Goal: Check status: Check status

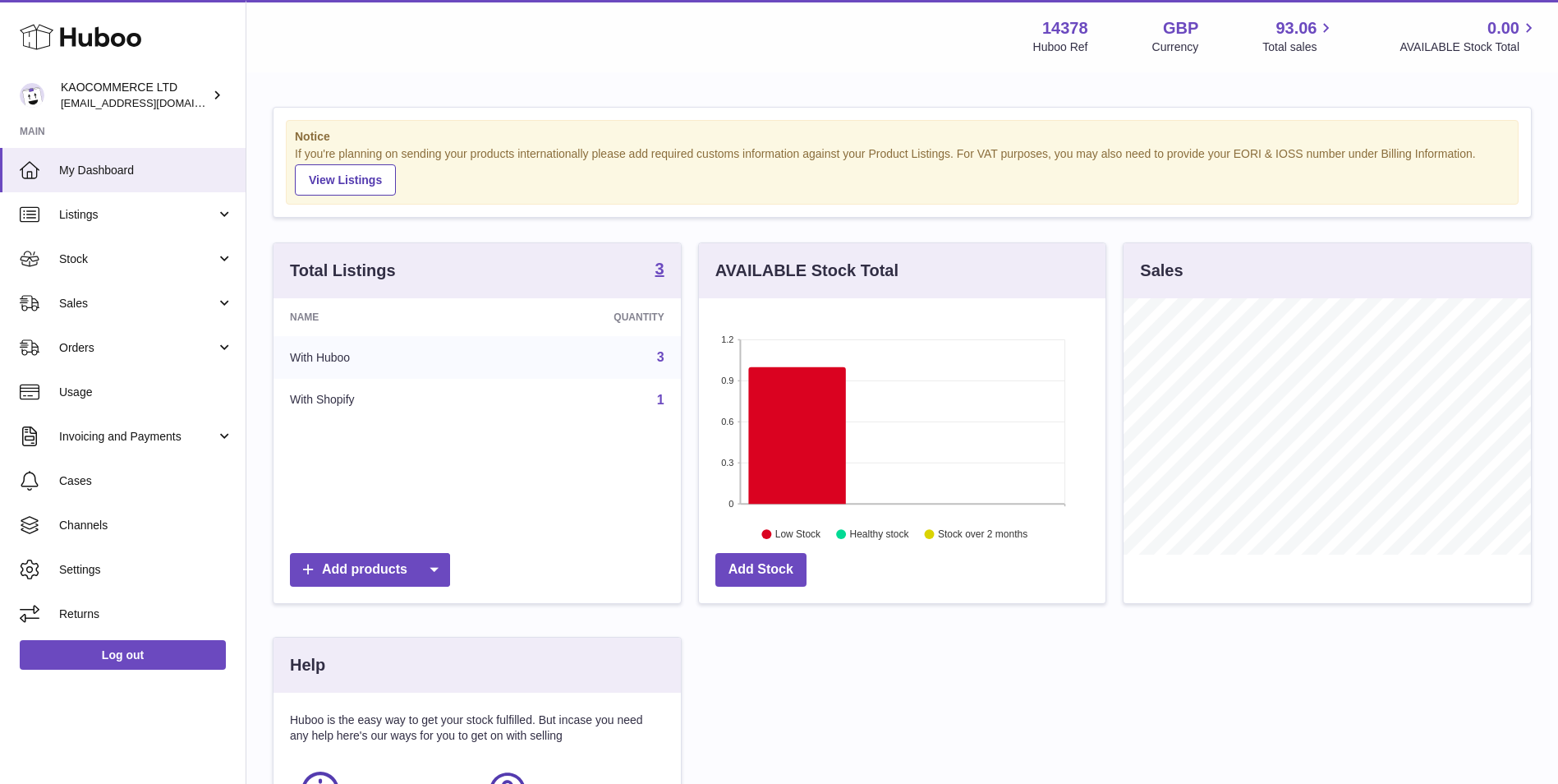
scroll to position [256, 406]
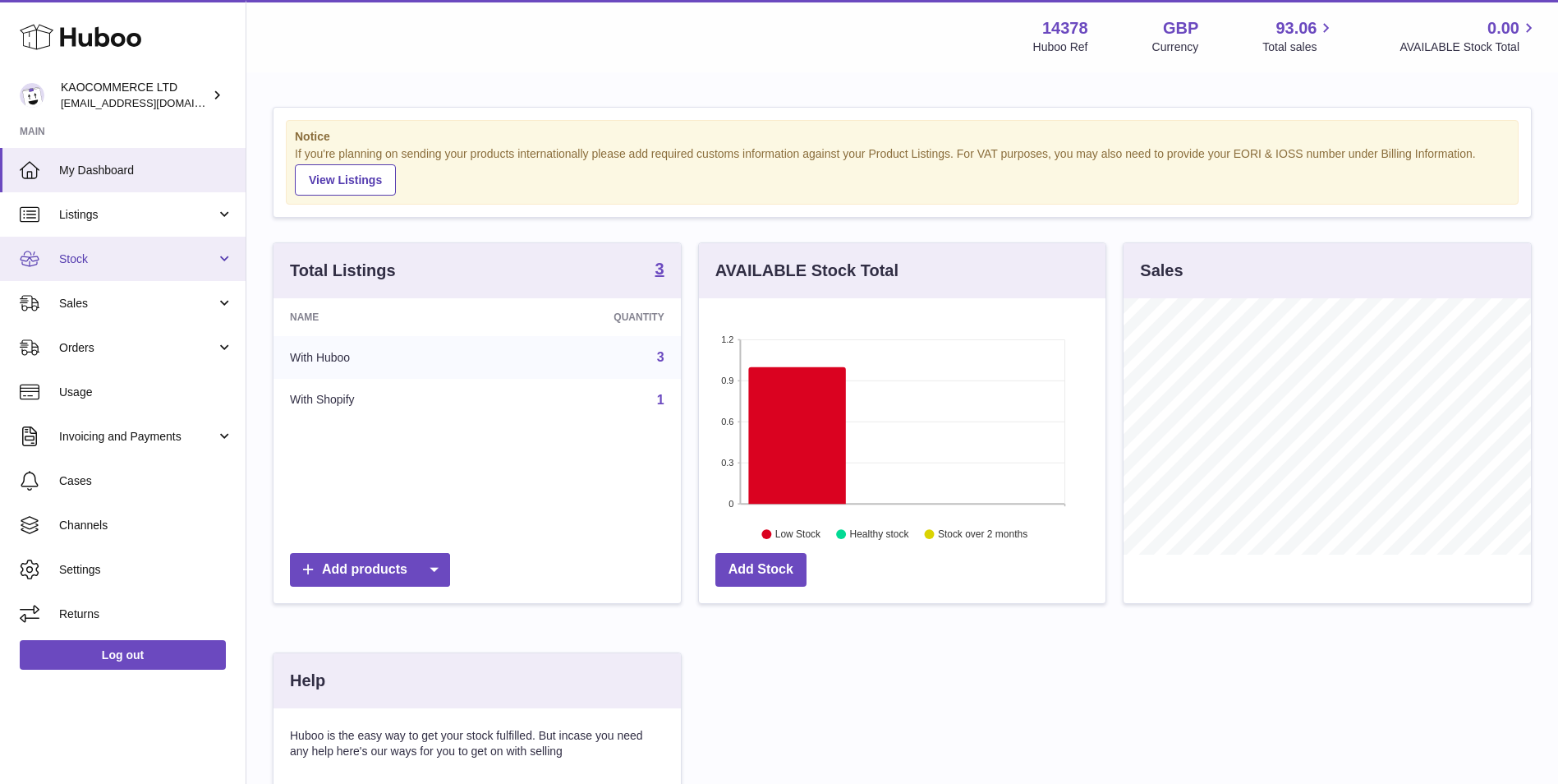
click at [119, 245] on link "Stock" at bounding box center [122, 259] width 245 height 45
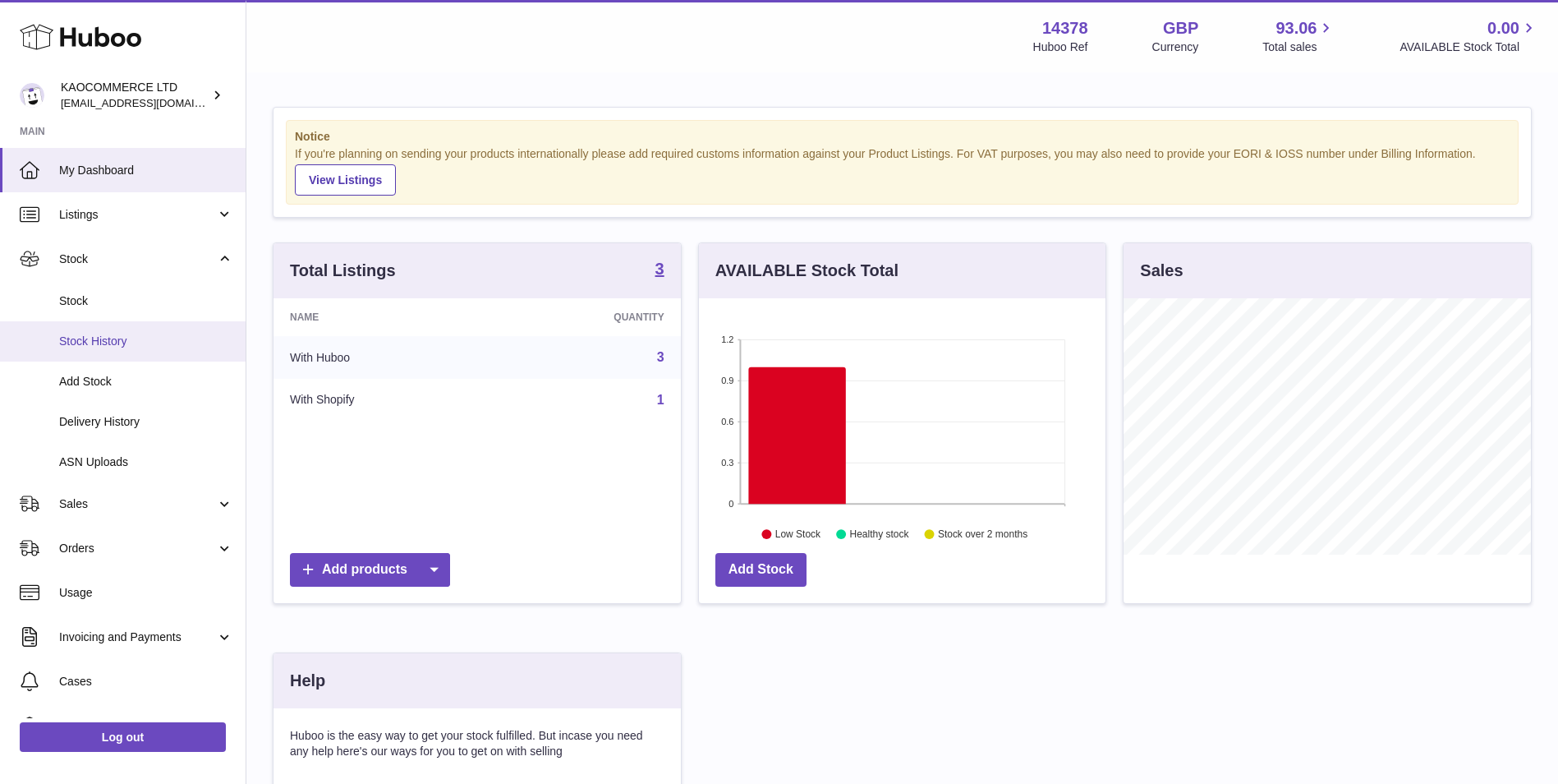
click at [144, 347] on span "Stock History" at bounding box center [146, 341] width 175 height 16
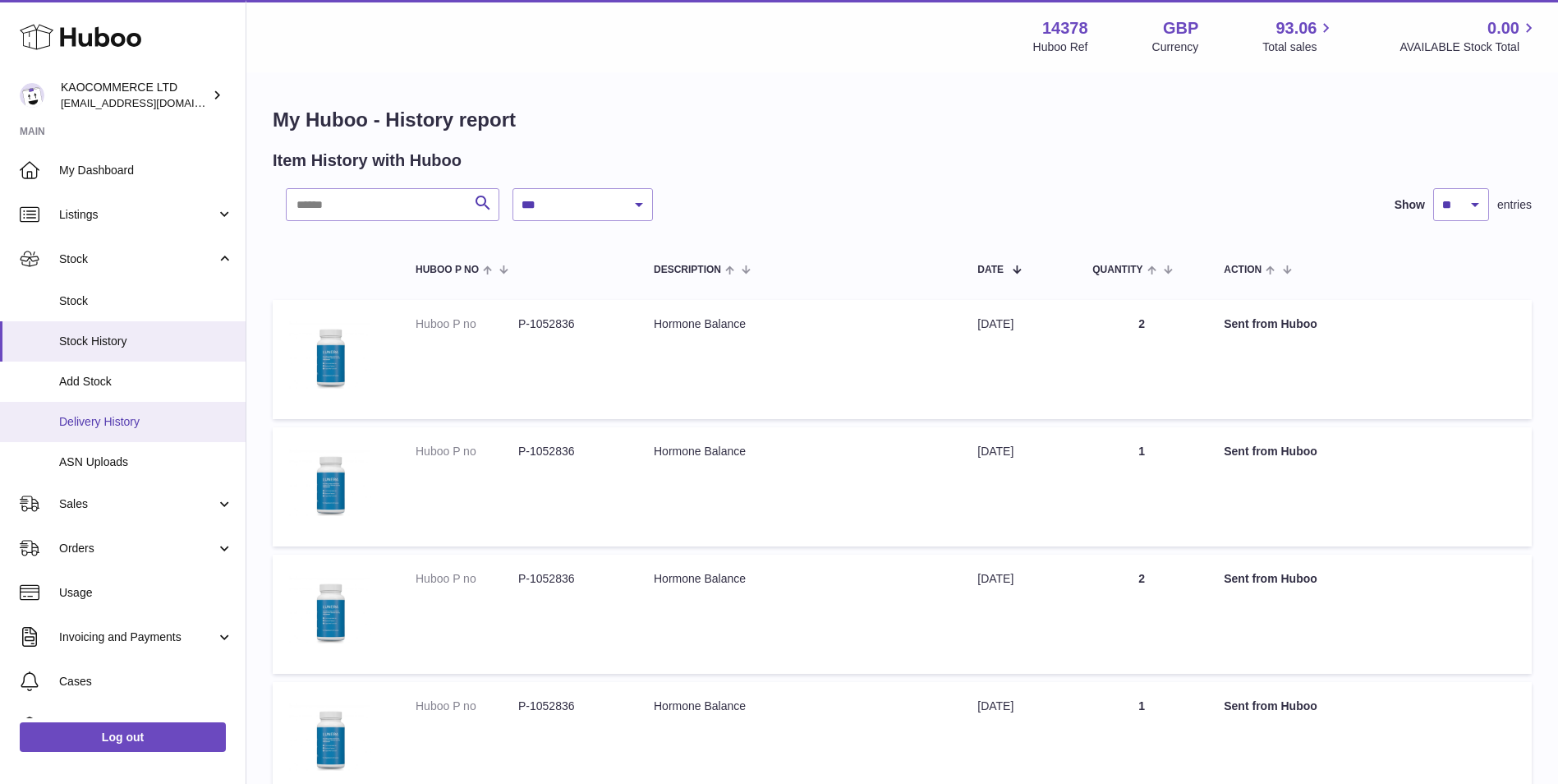
click at [156, 418] on span "Delivery History" at bounding box center [146, 422] width 175 height 16
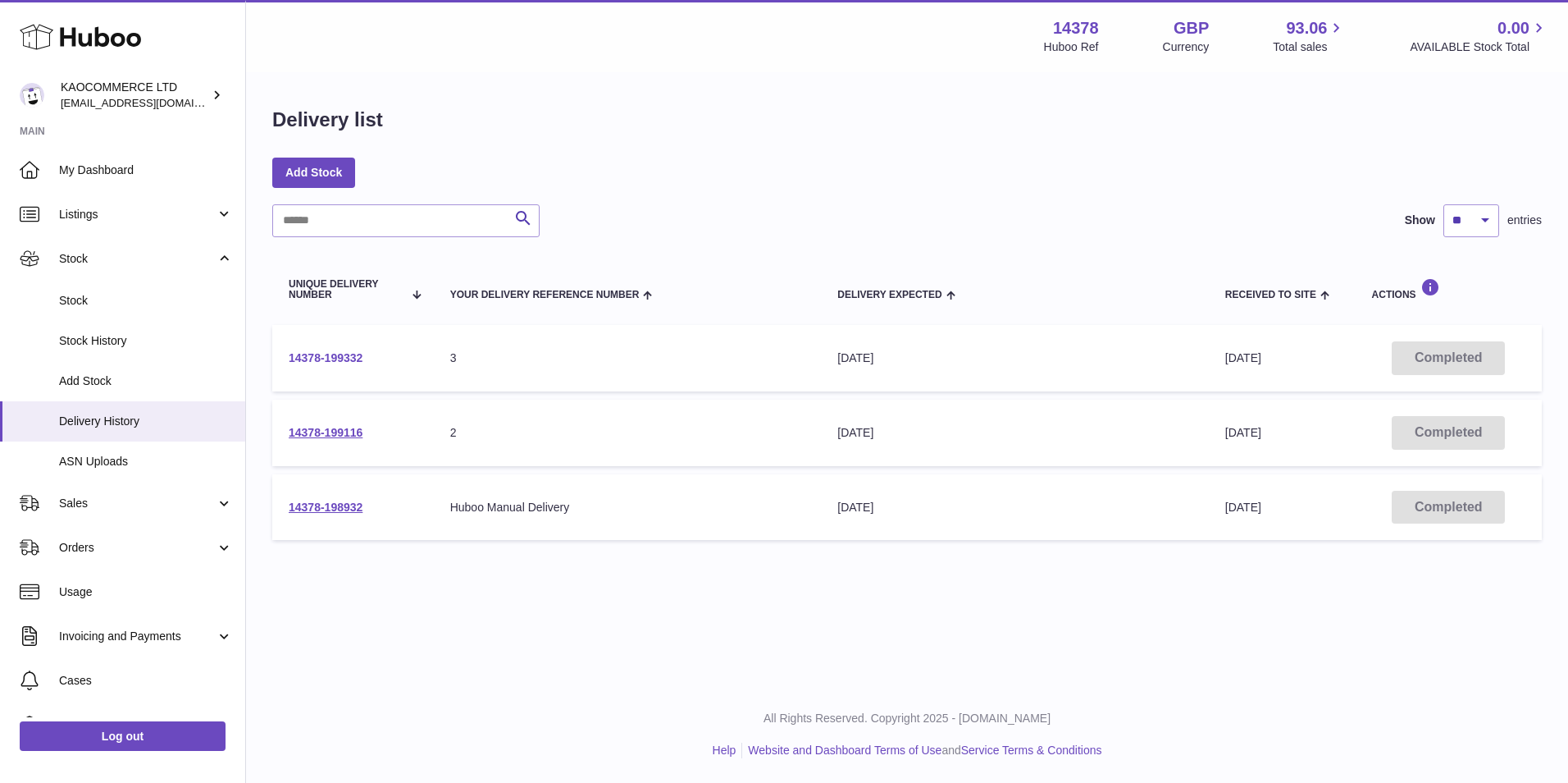
click at [347, 356] on link "14378-199332" at bounding box center [326, 358] width 74 height 13
